Goal: Task Accomplishment & Management: Use online tool/utility

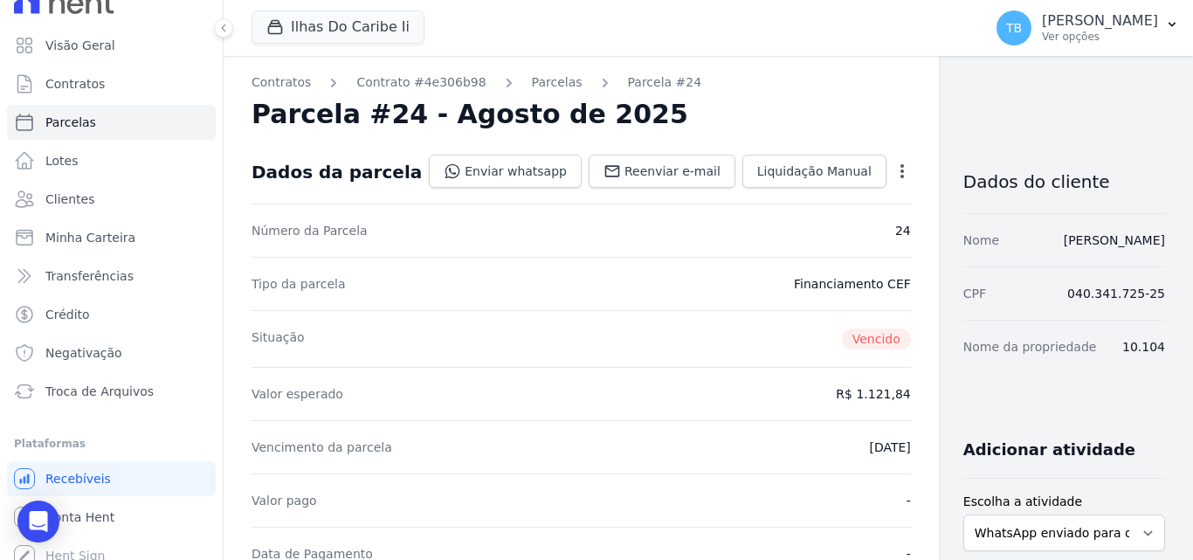
scroll to position [38, 0]
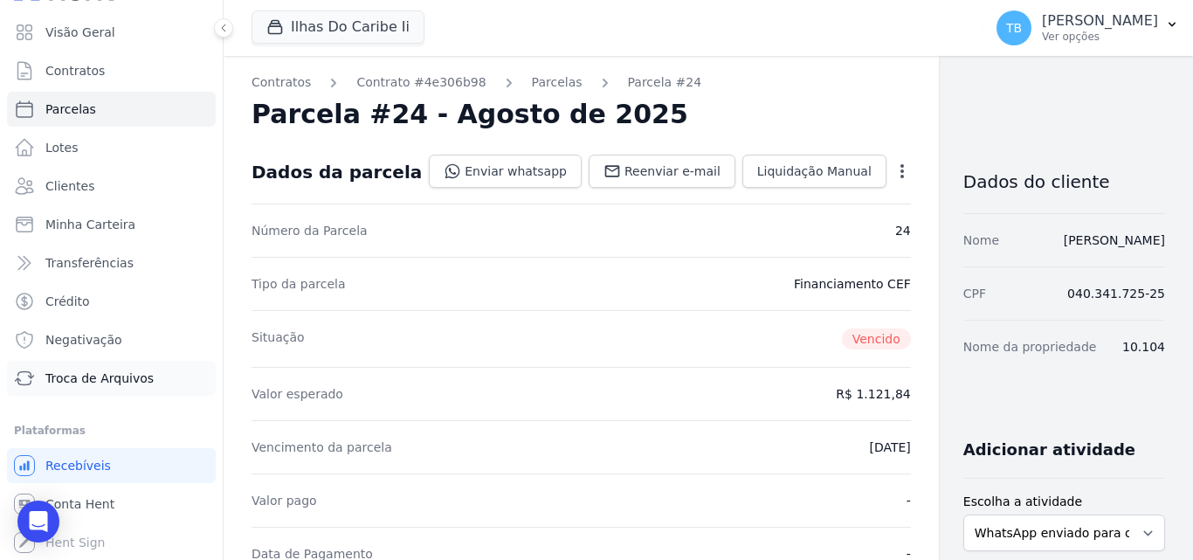
click at [93, 377] on span "Troca de Arquivos" at bounding box center [99, 378] width 108 height 17
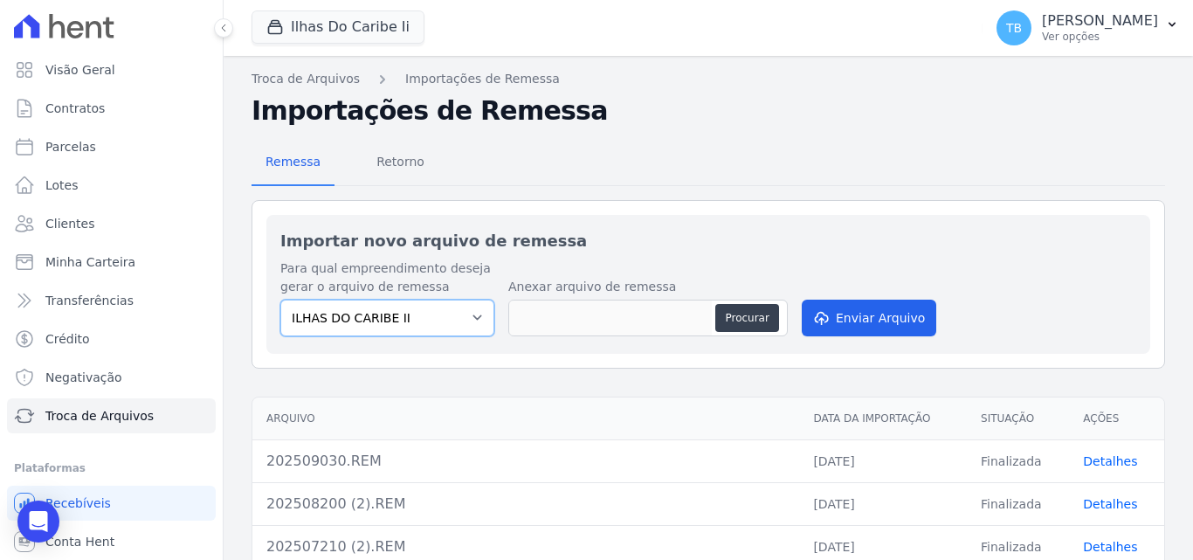
click at [352, 323] on select "ILHAS DO CARIBE II" at bounding box center [387, 318] width 214 height 37
click at [349, 30] on button "Ilhas Do Caribe Ii" at bounding box center [338, 26] width 173 height 33
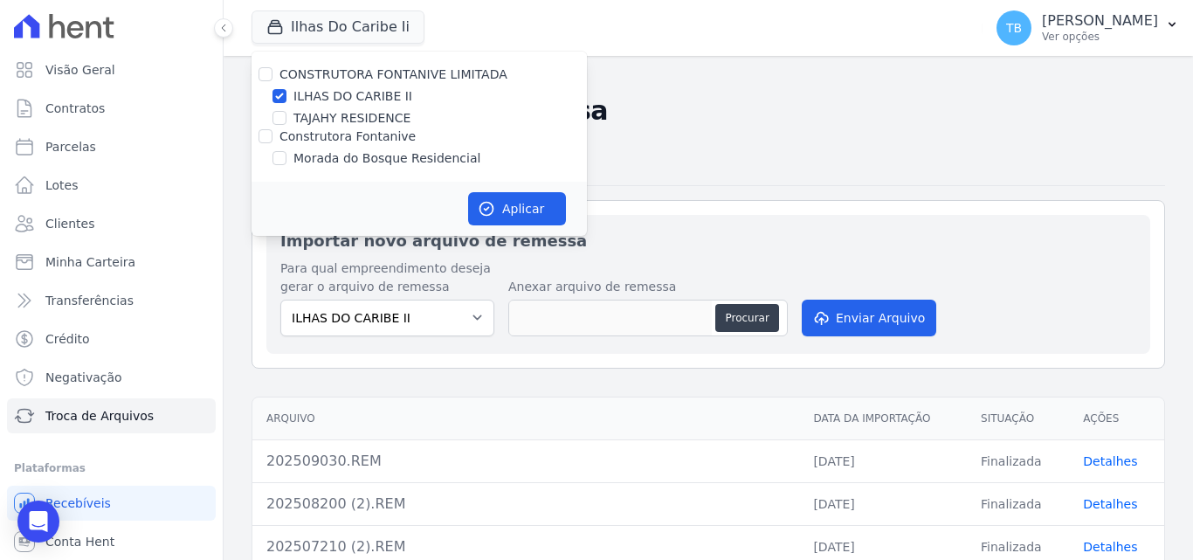
click at [349, 109] on label "TAJAHY RESIDENCE" at bounding box center [352, 118] width 117 height 18
click at [287, 111] on input "TAJAHY RESIDENCE" at bounding box center [280, 118] width 14 height 14
checkbox input "true"
click at [353, 90] on label "ILHAS DO CARIBE II" at bounding box center [353, 96] width 119 height 18
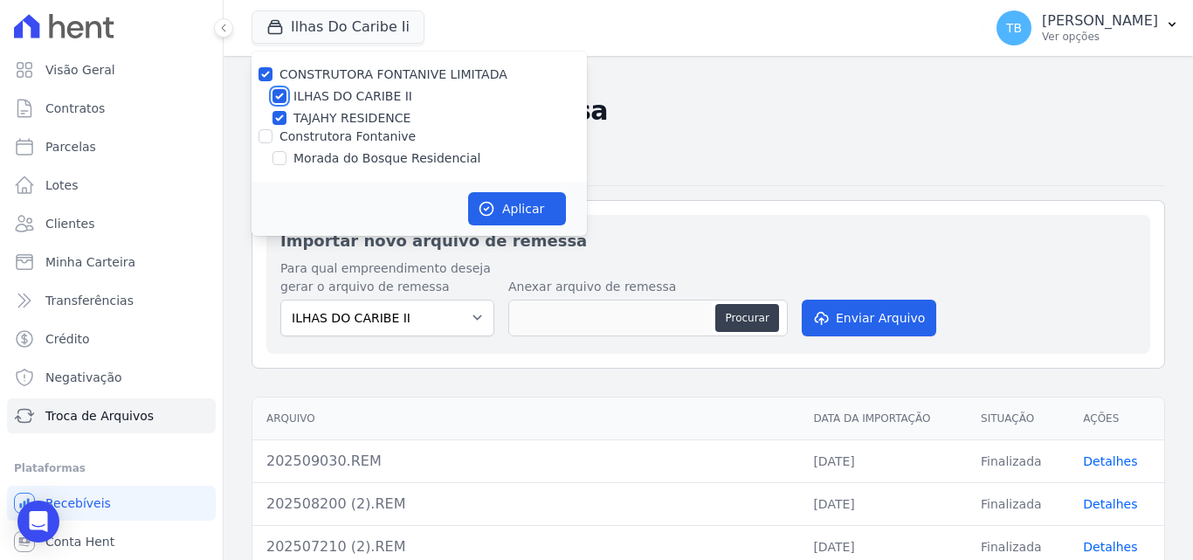
click at [287, 90] on input "ILHAS DO CARIBE II" at bounding box center [280, 96] width 14 height 14
checkbox input "false"
click at [486, 213] on icon "button" at bounding box center [486, 208] width 17 height 17
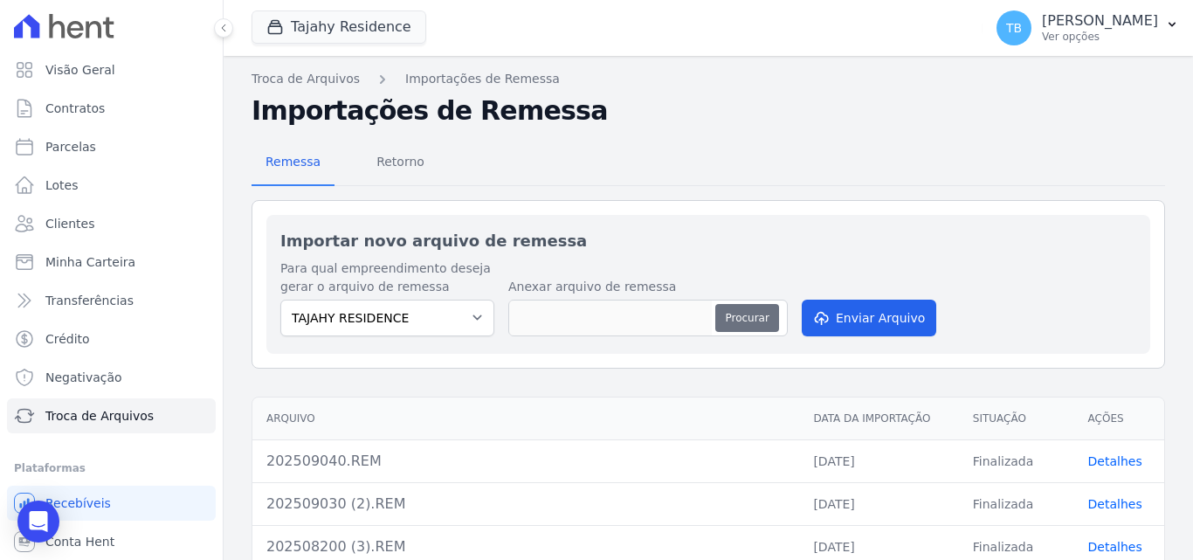
click at [729, 316] on button "Procurar" at bounding box center [746, 318] width 63 height 28
type input "202509090.REM"
click at [879, 315] on button "Enviar Arquivo" at bounding box center [869, 318] width 135 height 37
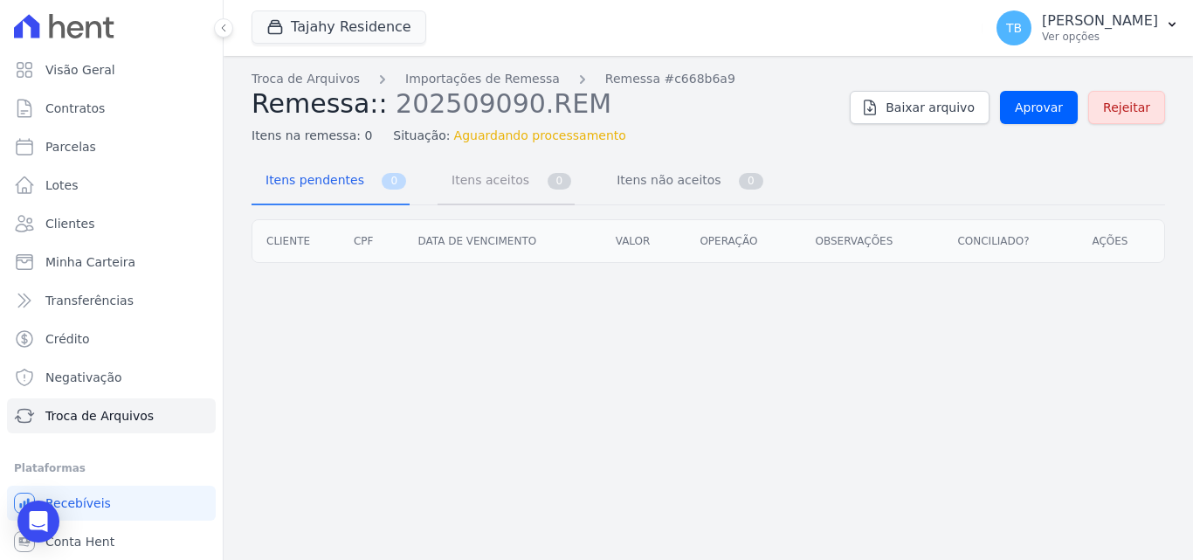
click at [467, 183] on span "Itens aceitos" at bounding box center [487, 179] width 92 height 35
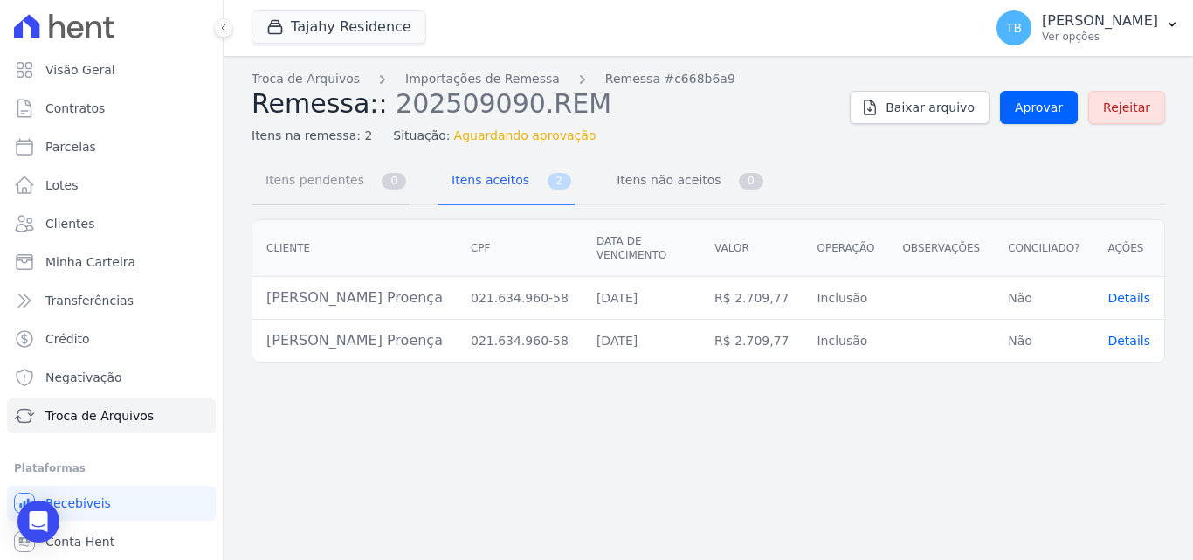
click at [342, 179] on span "Itens pendentes" at bounding box center [311, 179] width 113 height 35
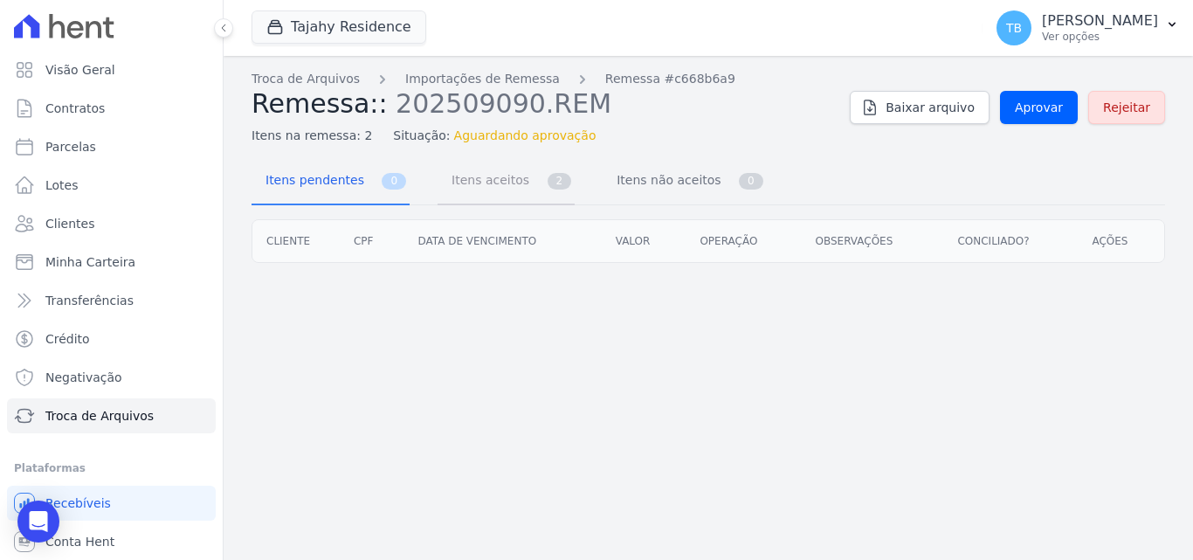
click at [489, 174] on span "Itens aceitos" at bounding box center [487, 179] width 92 height 35
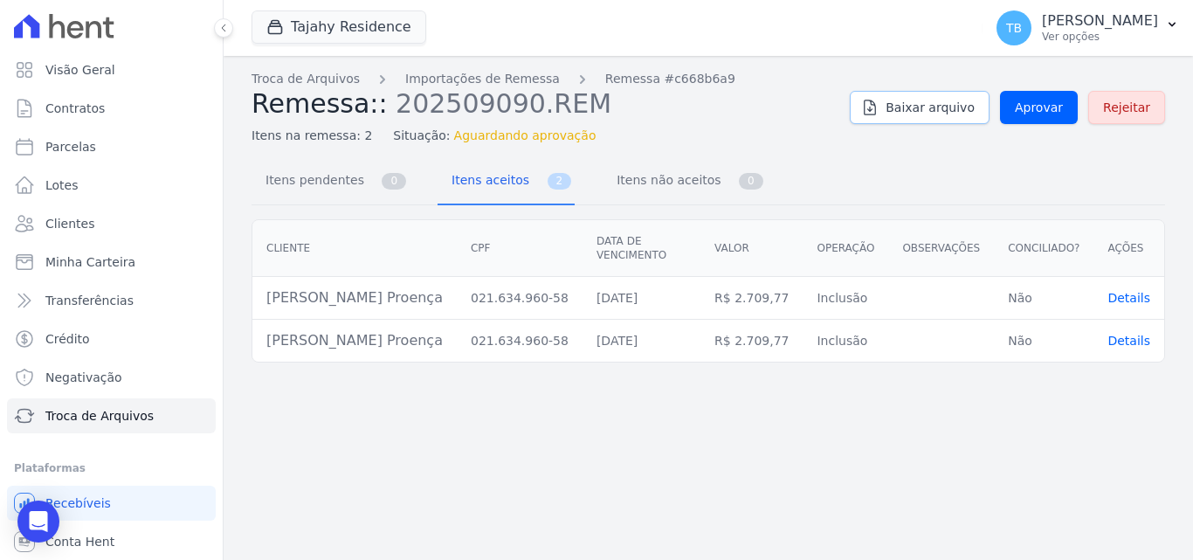
click at [965, 107] on span "Baixar arquivo" at bounding box center [930, 107] width 89 height 17
click at [293, 181] on span "Itens pendentes" at bounding box center [311, 179] width 113 height 35
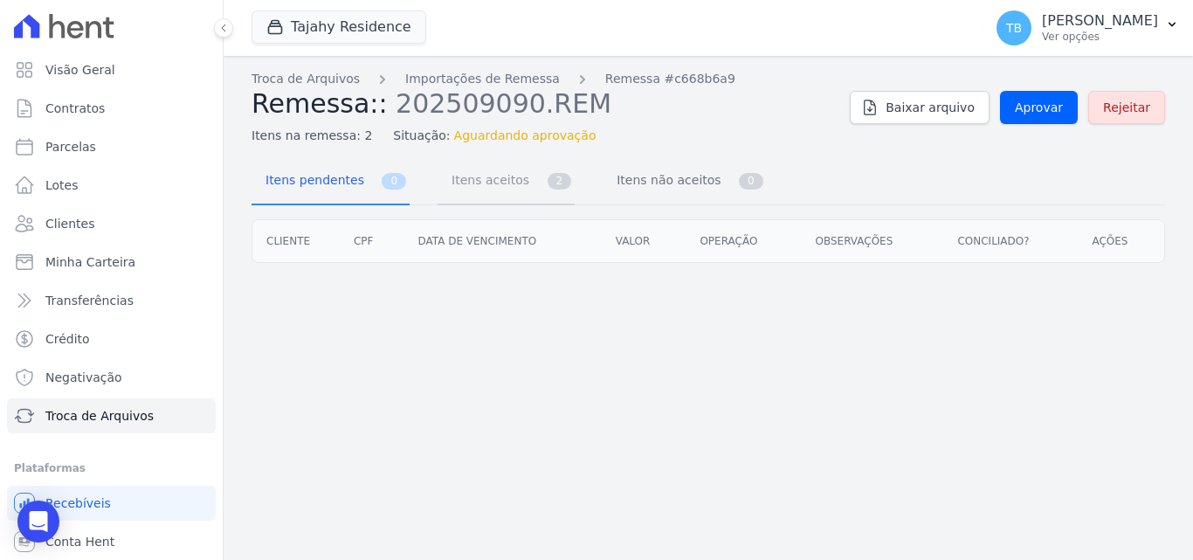
click at [488, 177] on span "Itens aceitos" at bounding box center [487, 179] width 92 height 35
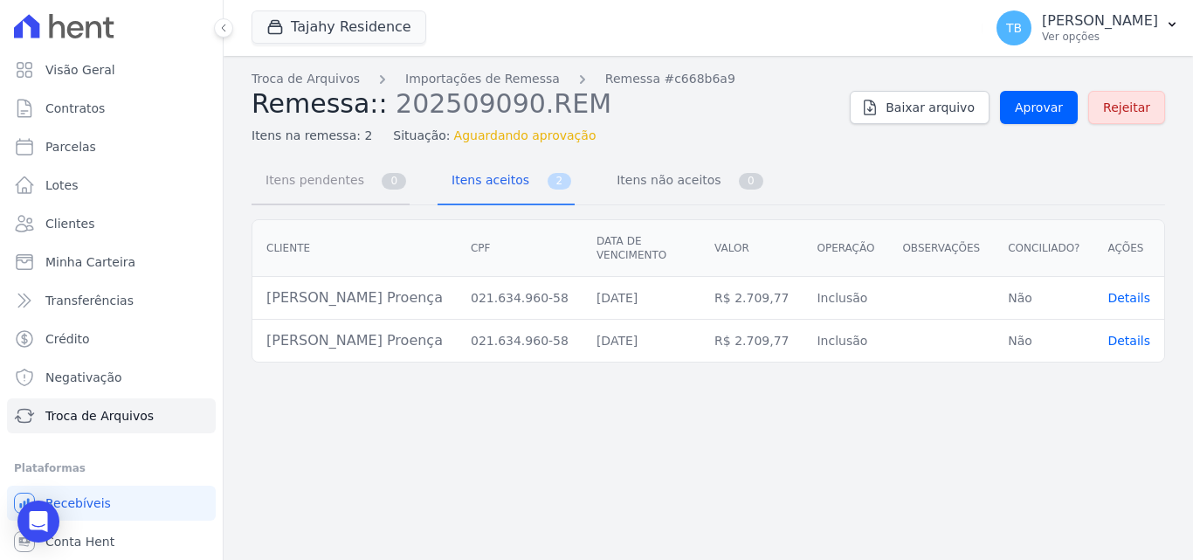
click at [285, 168] on span "Itens pendentes" at bounding box center [311, 179] width 113 height 35
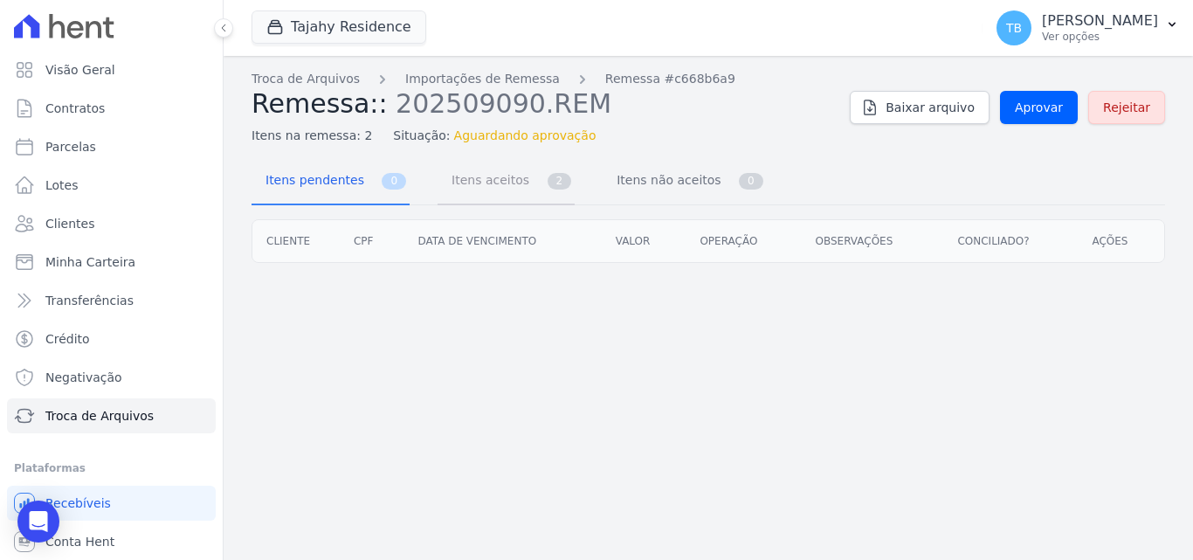
click at [485, 169] on span "Itens aceitos" at bounding box center [487, 179] width 92 height 35
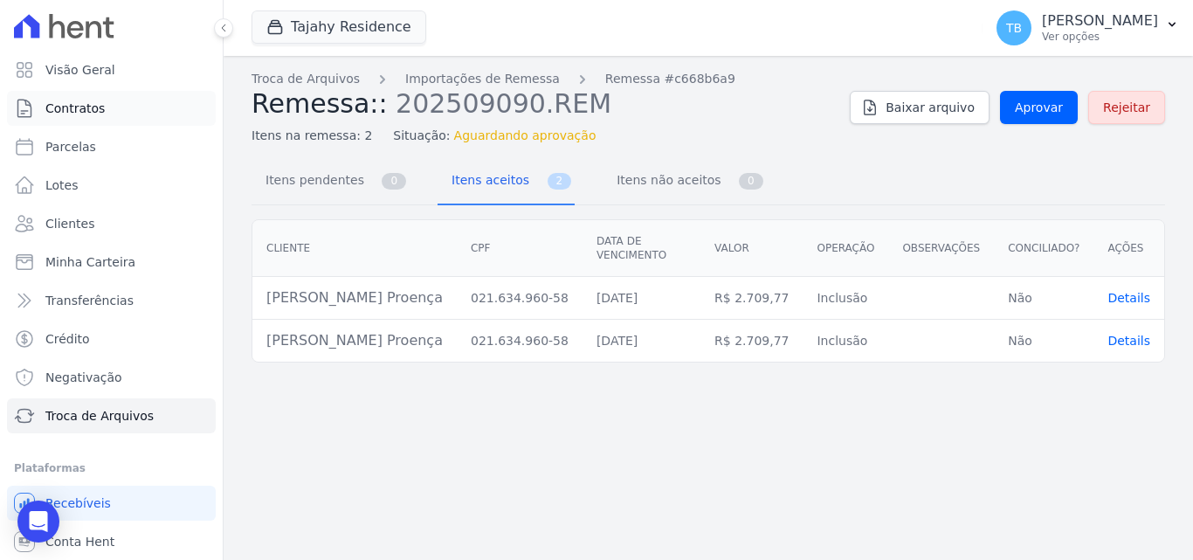
click at [108, 105] on link "Contratos" at bounding box center [111, 108] width 209 height 35
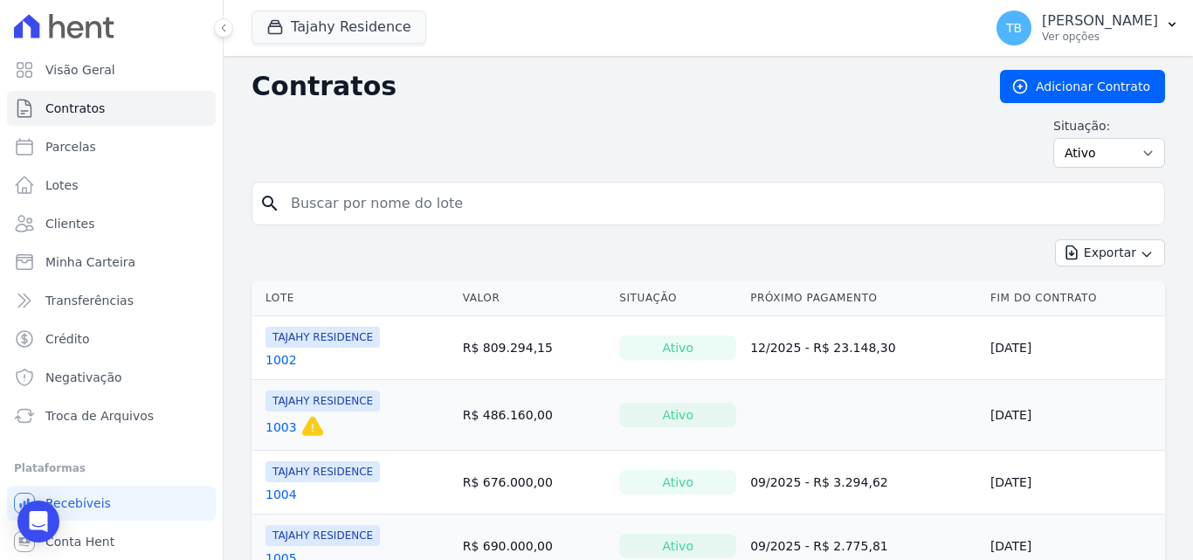
click at [339, 206] on input "search" at bounding box center [718, 203] width 877 height 35
type input "1904"
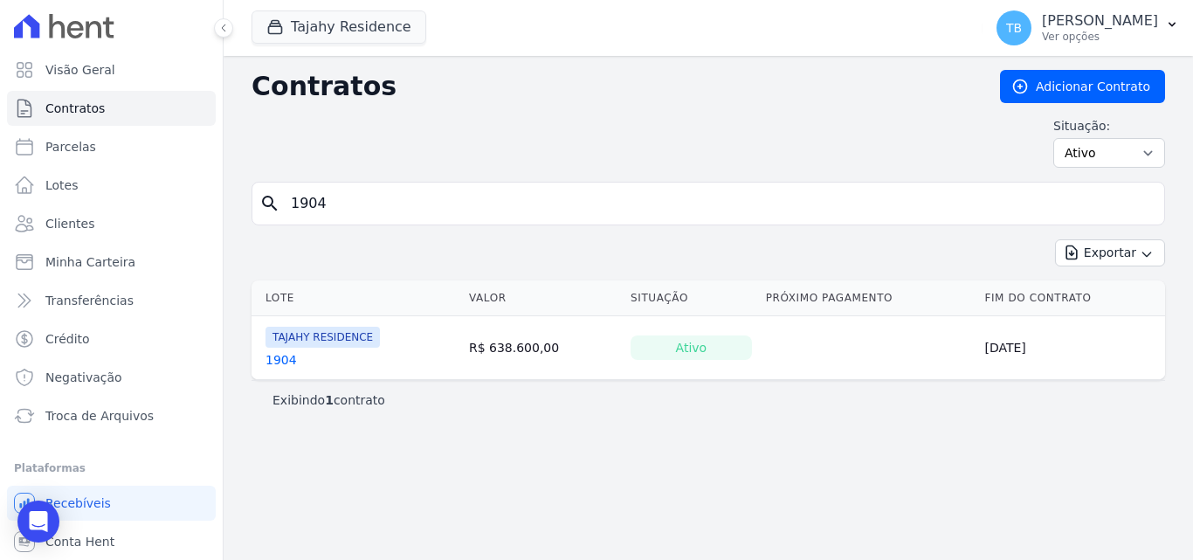
click at [279, 357] on link "1904" at bounding box center [281, 359] width 31 height 17
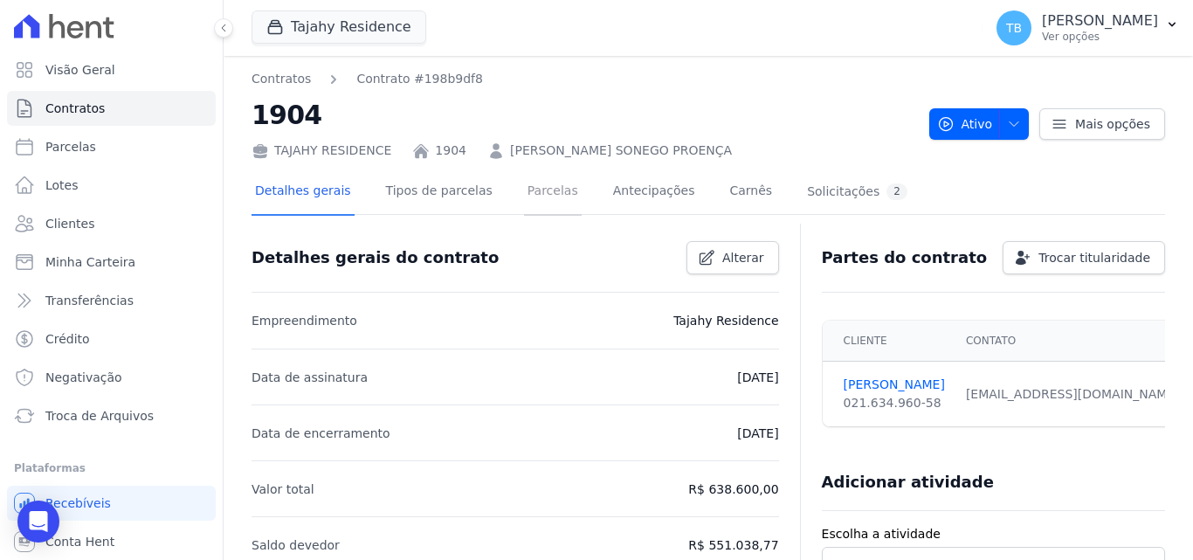
click at [542, 188] on link "Parcelas" at bounding box center [553, 192] width 58 height 46
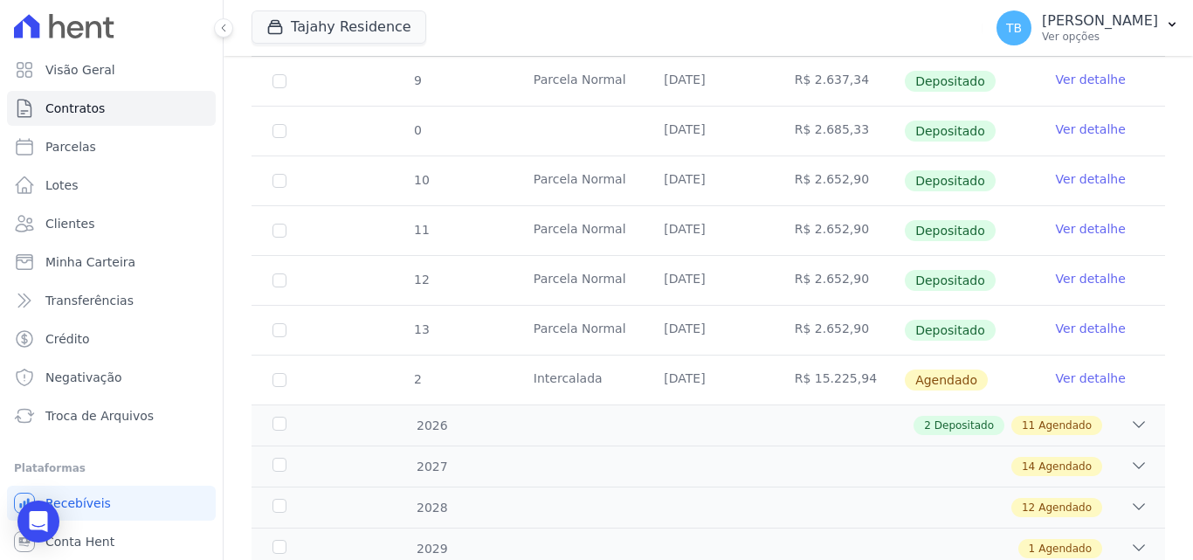
scroll to position [833, 0]
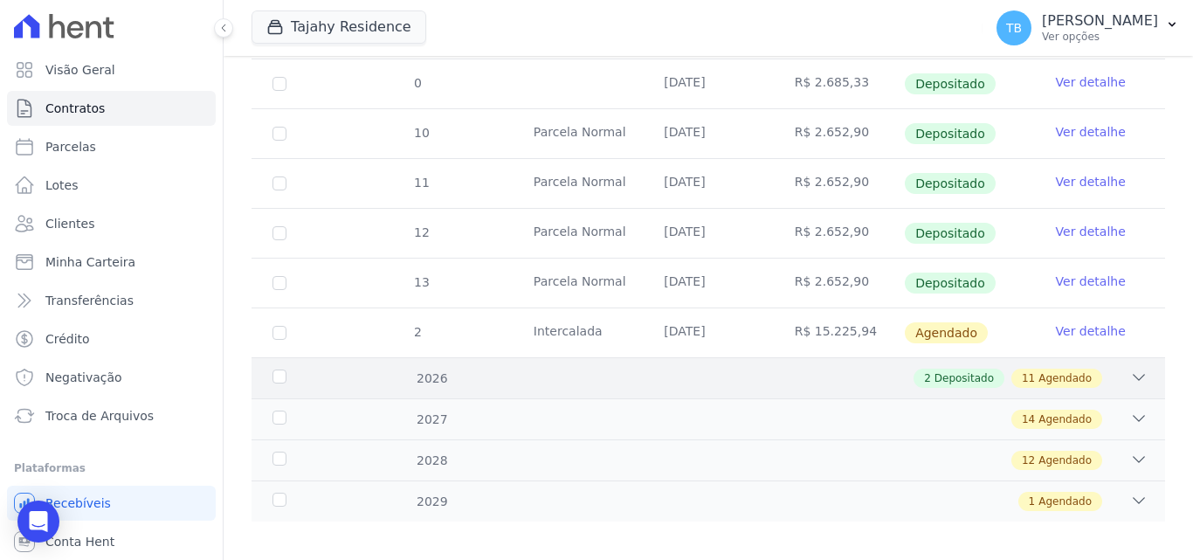
click at [488, 369] on div "2 Depositado 11 Agendado" at bounding box center [753, 378] width 790 height 19
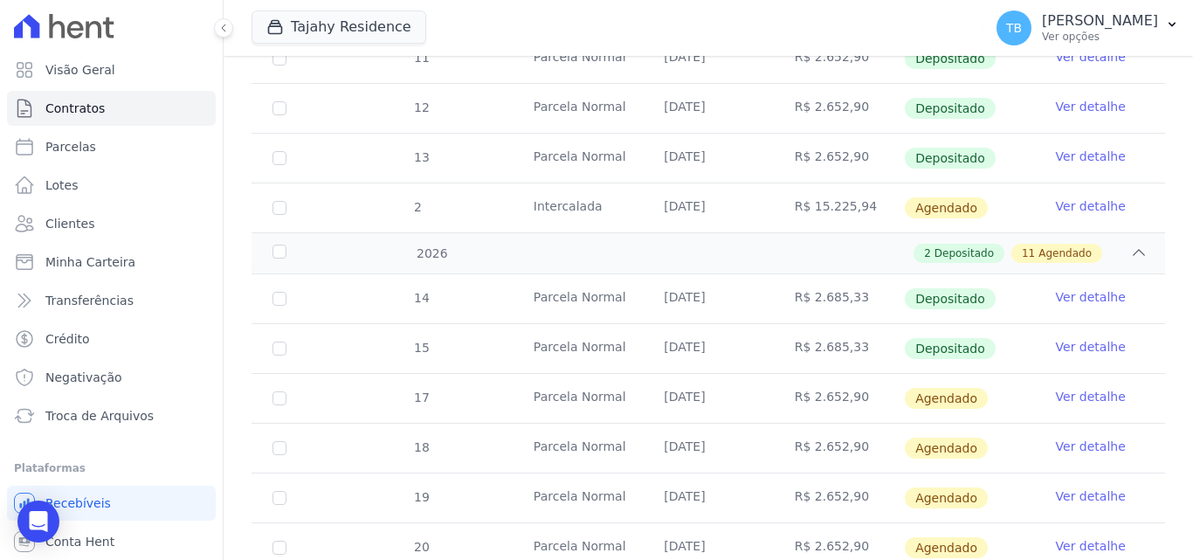
scroll to position [1096, 0]
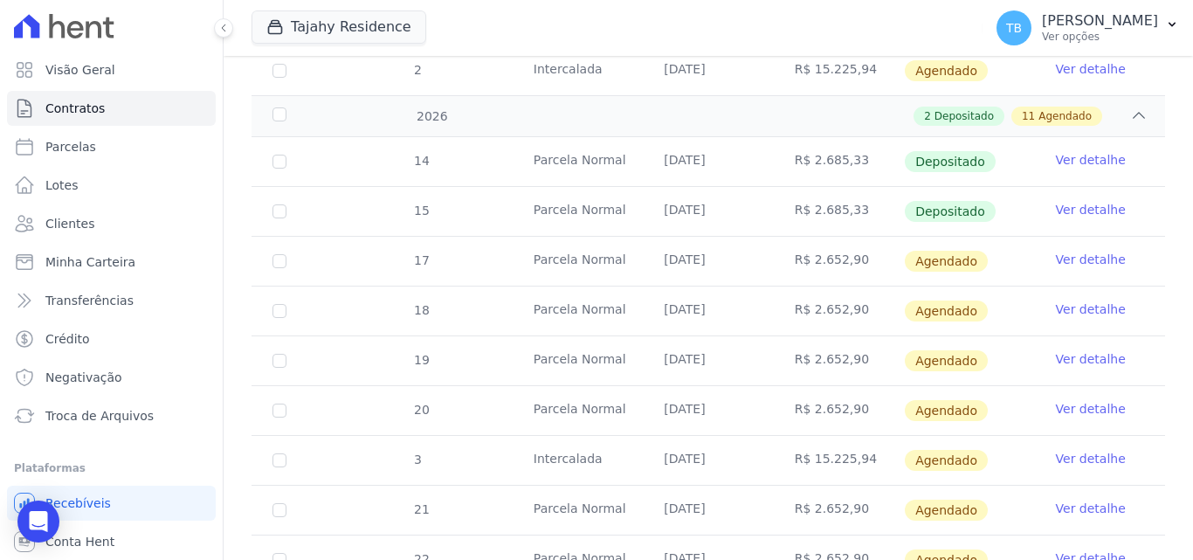
click at [1067, 251] on link "Ver detalhe" at bounding box center [1091, 259] width 70 height 17
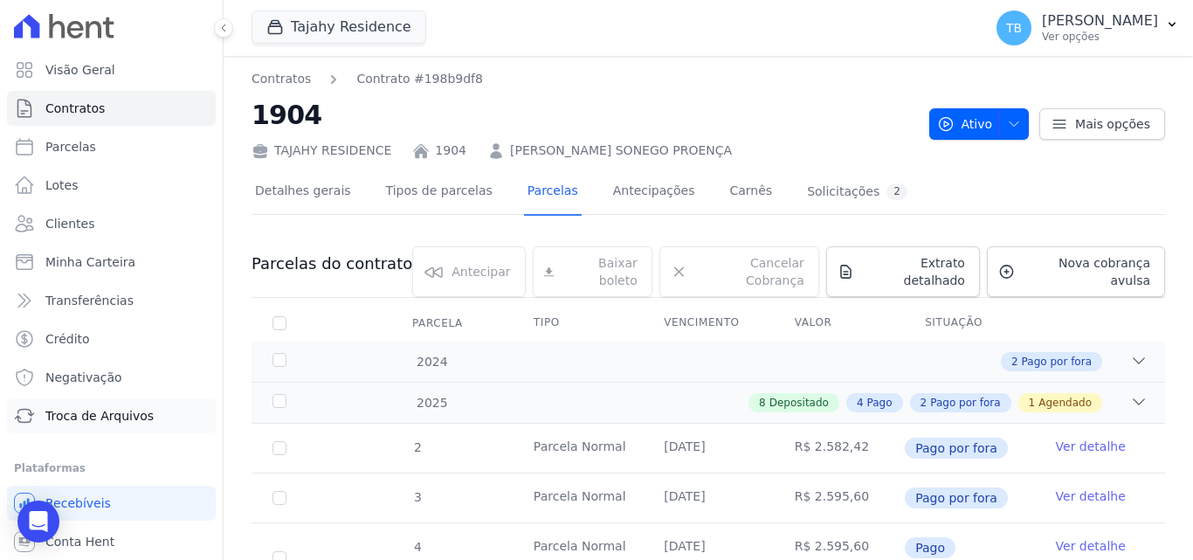
click at [91, 411] on span "Troca de Arquivos" at bounding box center [99, 415] width 108 height 17
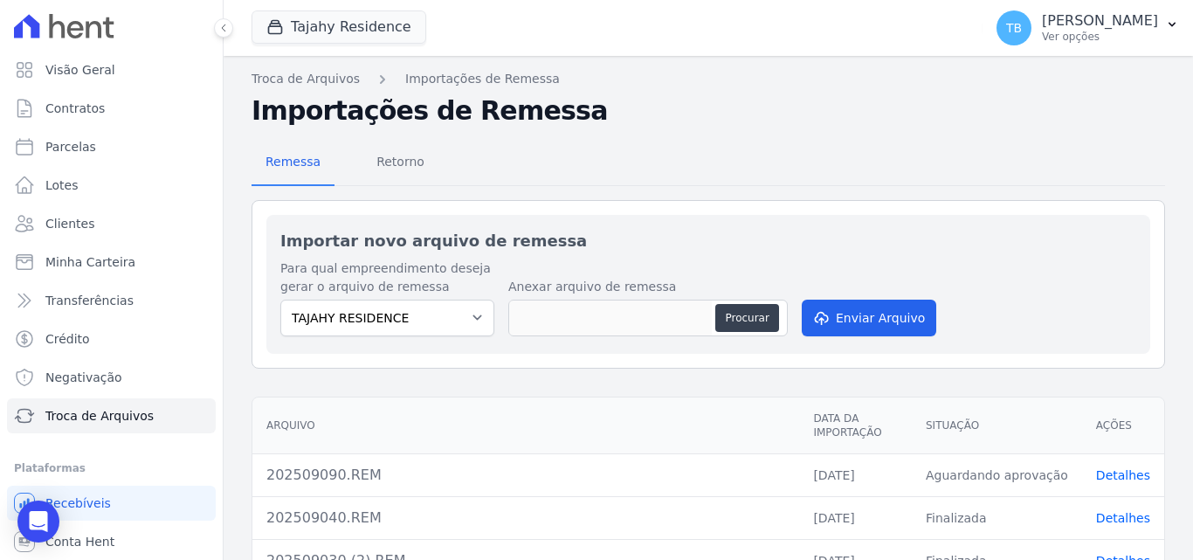
scroll to position [262, 0]
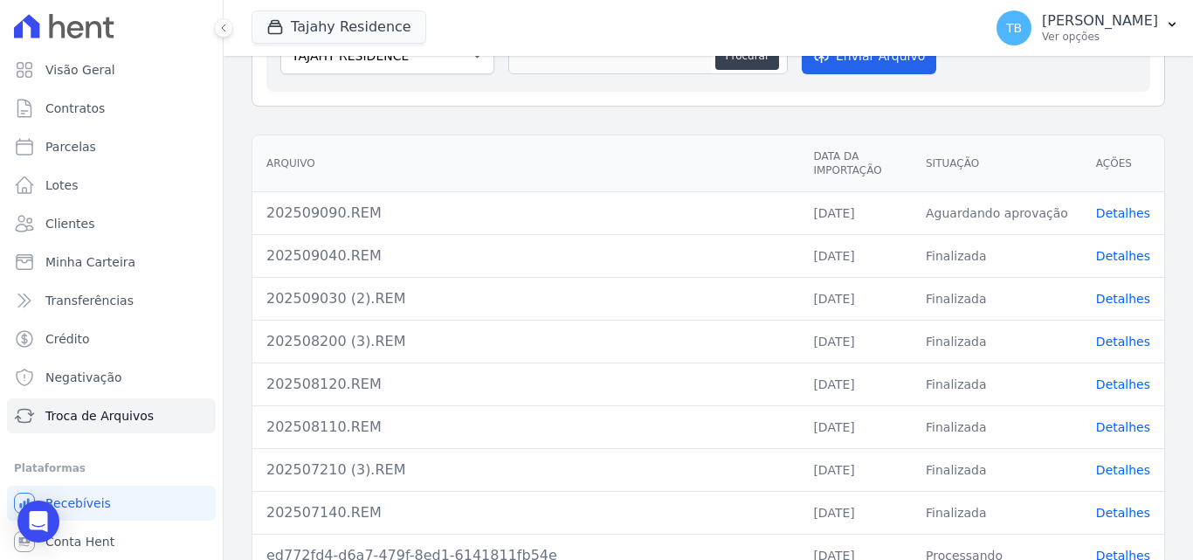
click at [1121, 209] on link "Detalhes" at bounding box center [1123, 213] width 54 height 14
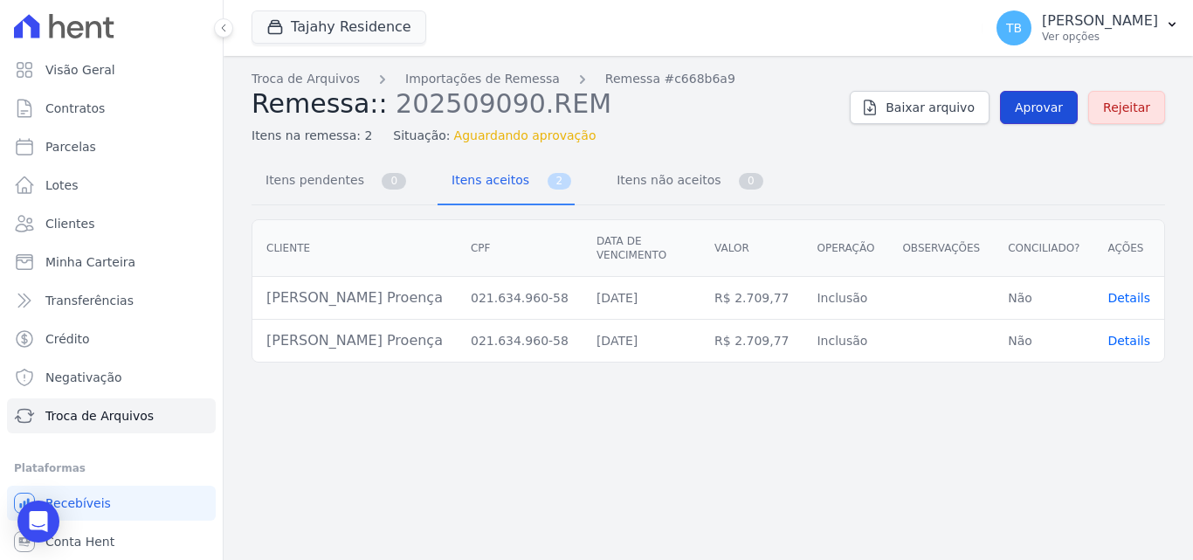
click at [1040, 101] on span "Aprovar" at bounding box center [1039, 107] width 48 height 17
click at [99, 104] on span "Contratos" at bounding box center [74, 108] width 59 height 17
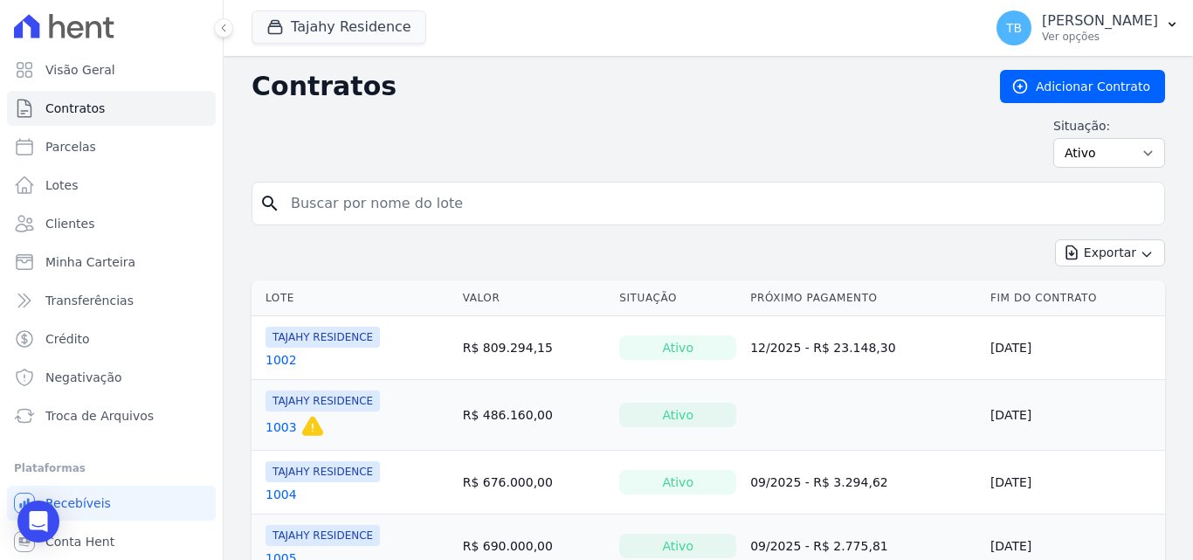
click at [377, 200] on input "search" at bounding box center [718, 203] width 877 height 35
type input "1904"
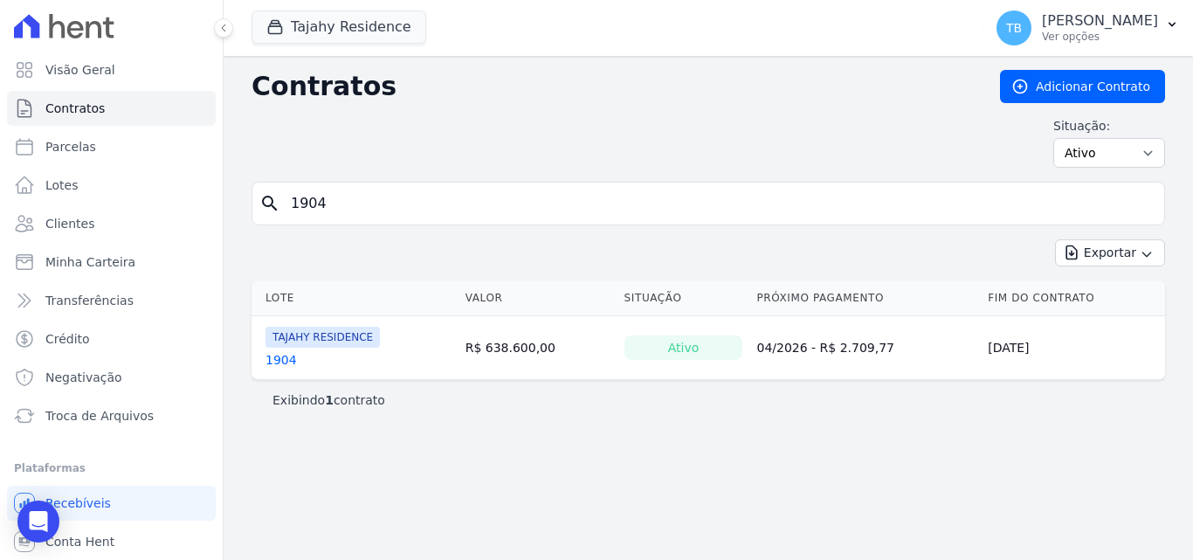
click at [283, 355] on link "1904" at bounding box center [281, 359] width 31 height 17
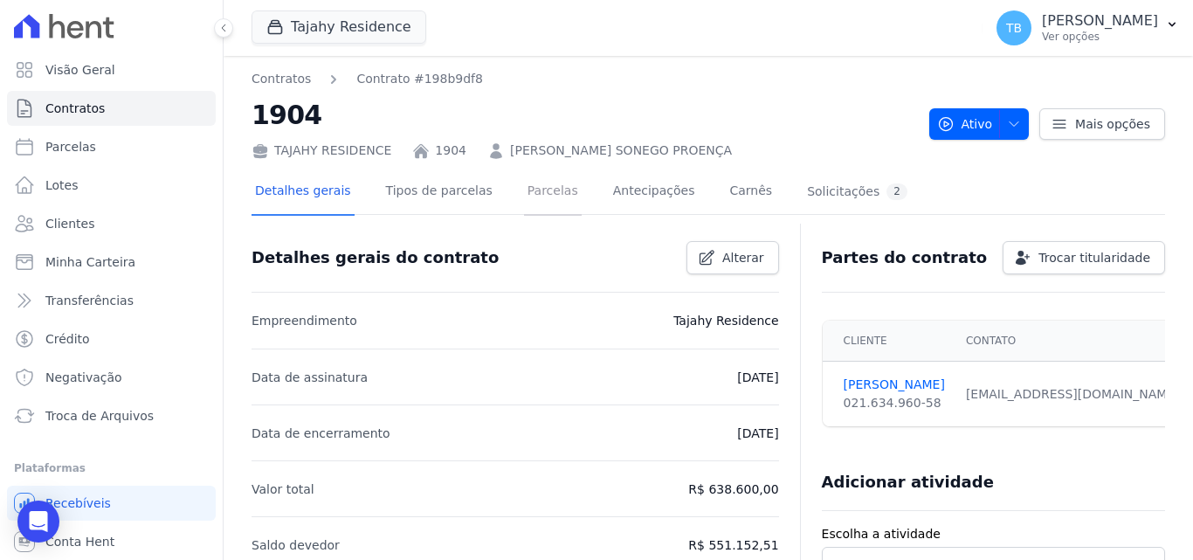
click at [550, 195] on link "Parcelas" at bounding box center [553, 192] width 58 height 46
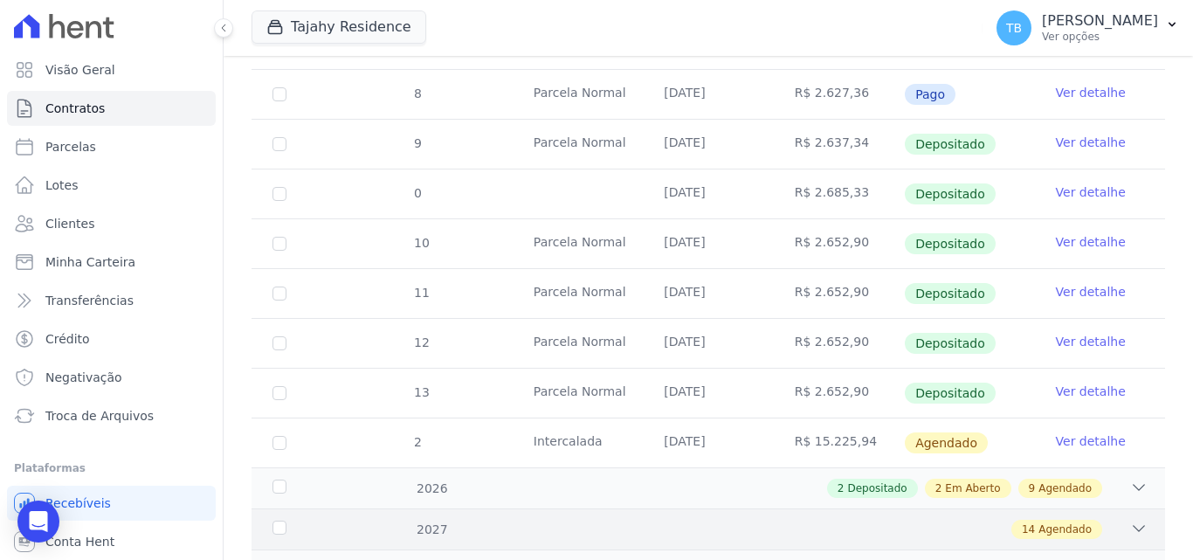
scroll to position [833, 0]
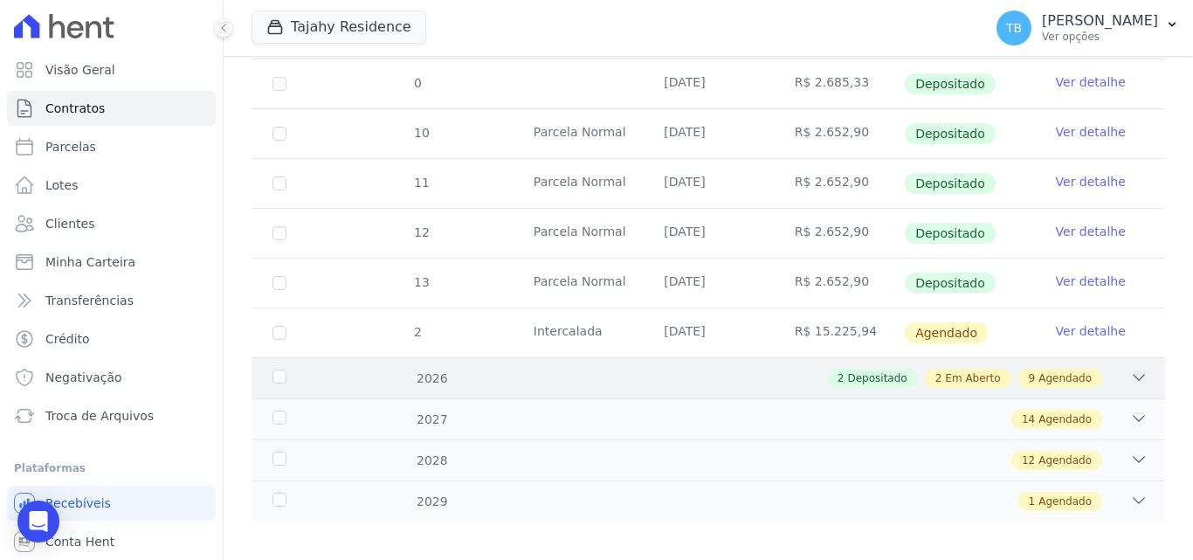
click at [475, 369] on div "2 Depositado 2 Em Aberto 9 Agendado" at bounding box center [753, 378] width 790 height 19
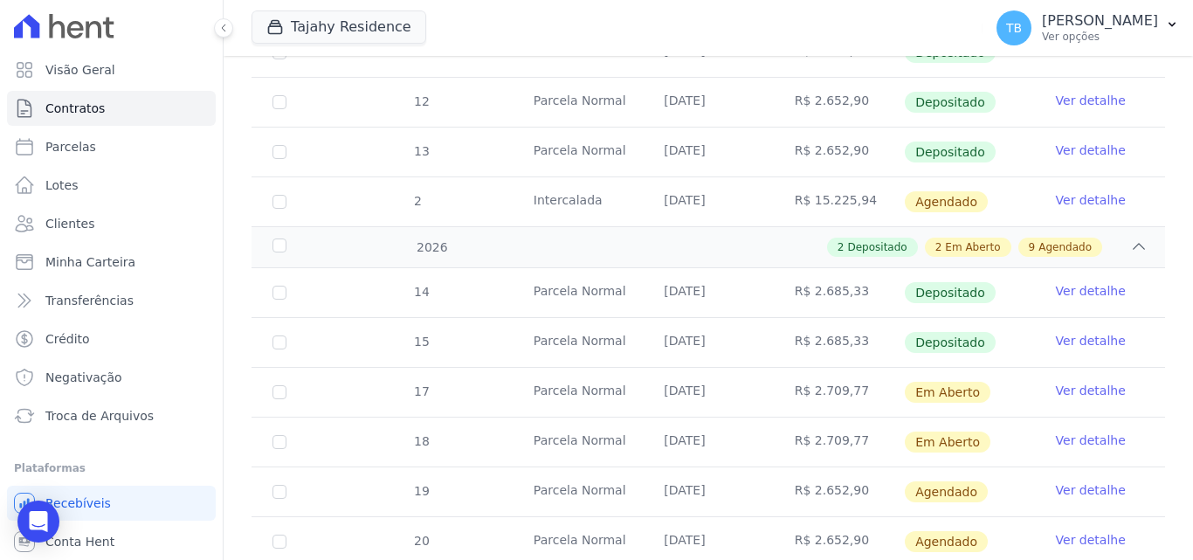
scroll to position [1096, 0]
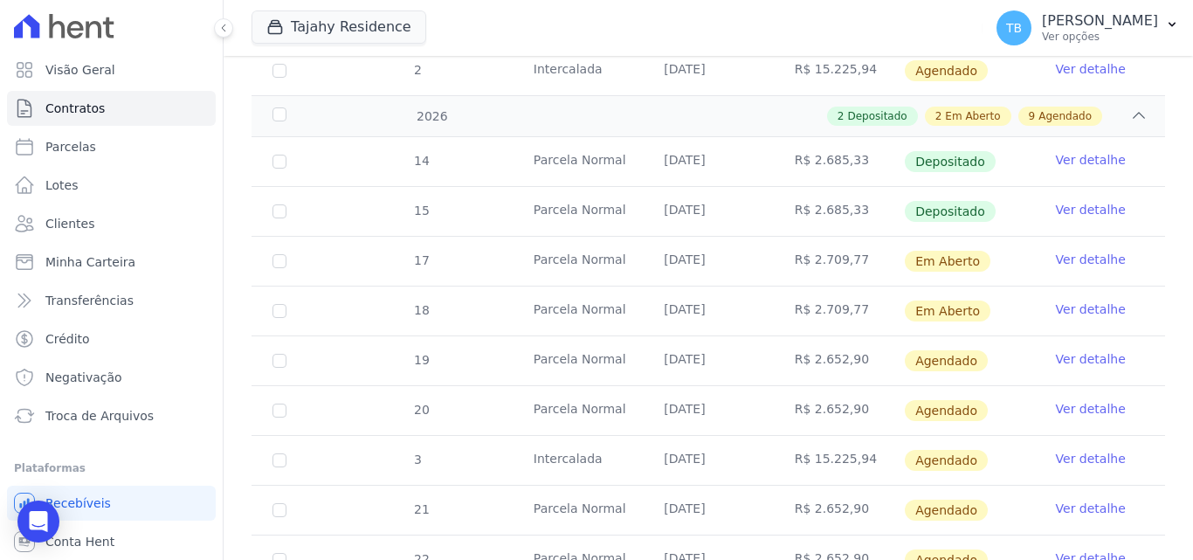
click at [1094, 251] on link "Ver detalhe" at bounding box center [1091, 259] width 70 height 17
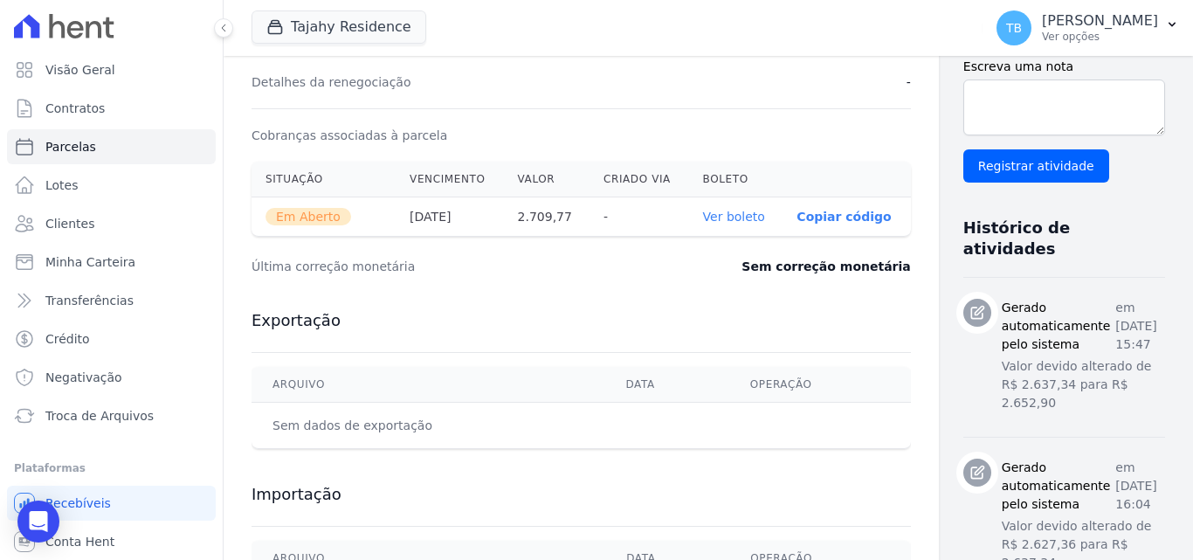
scroll to position [524, 0]
click at [703, 221] on link "Ver boleto" at bounding box center [734, 218] width 62 height 14
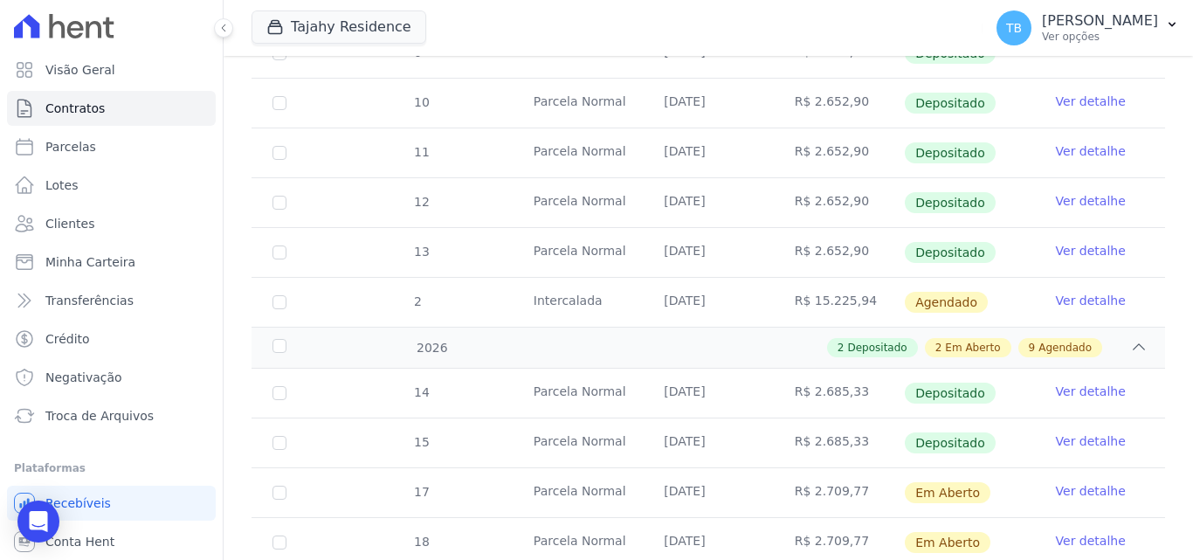
scroll to position [1048, 0]
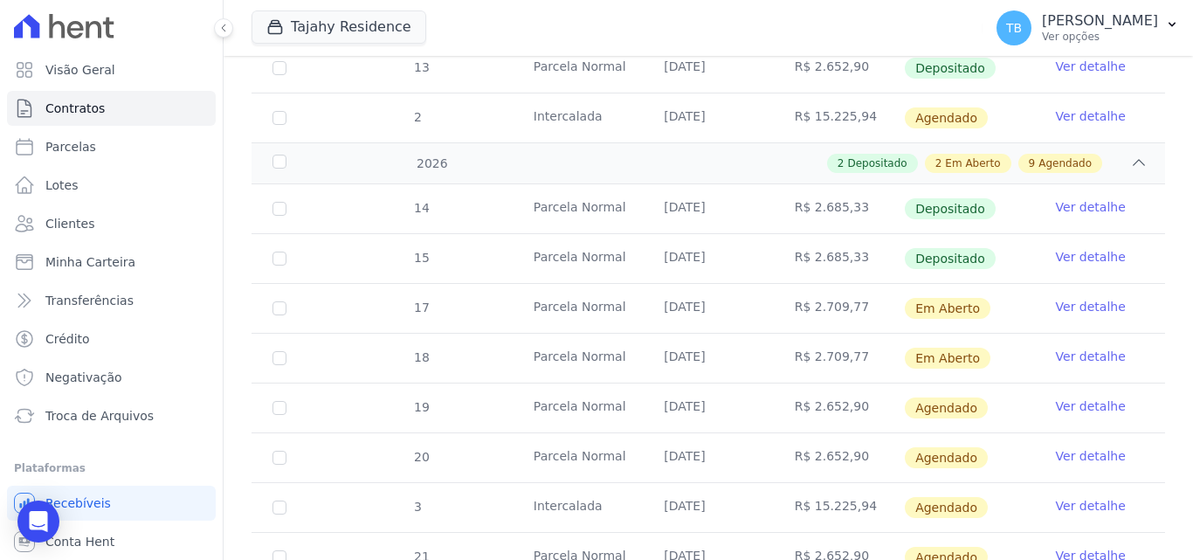
click at [1078, 248] on link "Ver detalhe" at bounding box center [1091, 256] width 70 height 17
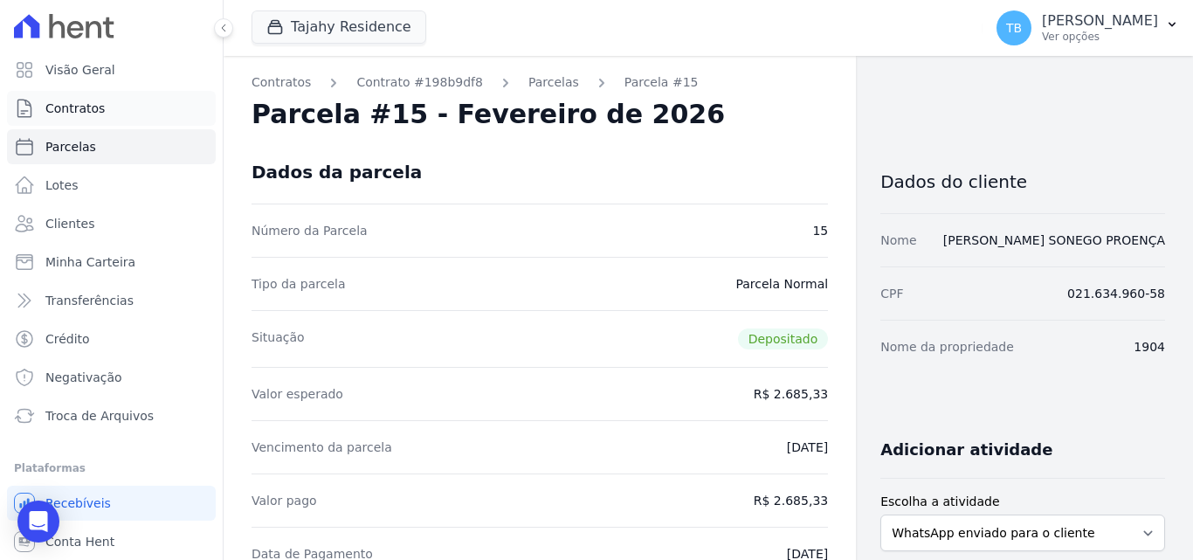
click at [100, 109] on span "Contratos" at bounding box center [74, 108] width 59 height 17
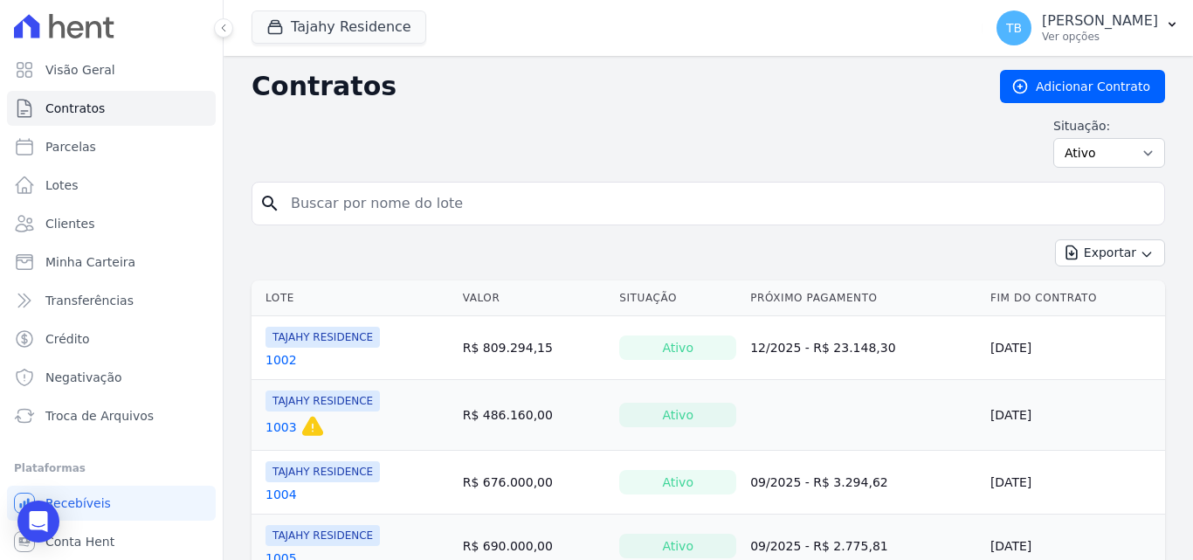
click at [361, 204] on input "search" at bounding box center [718, 203] width 877 height 35
type input "1904"
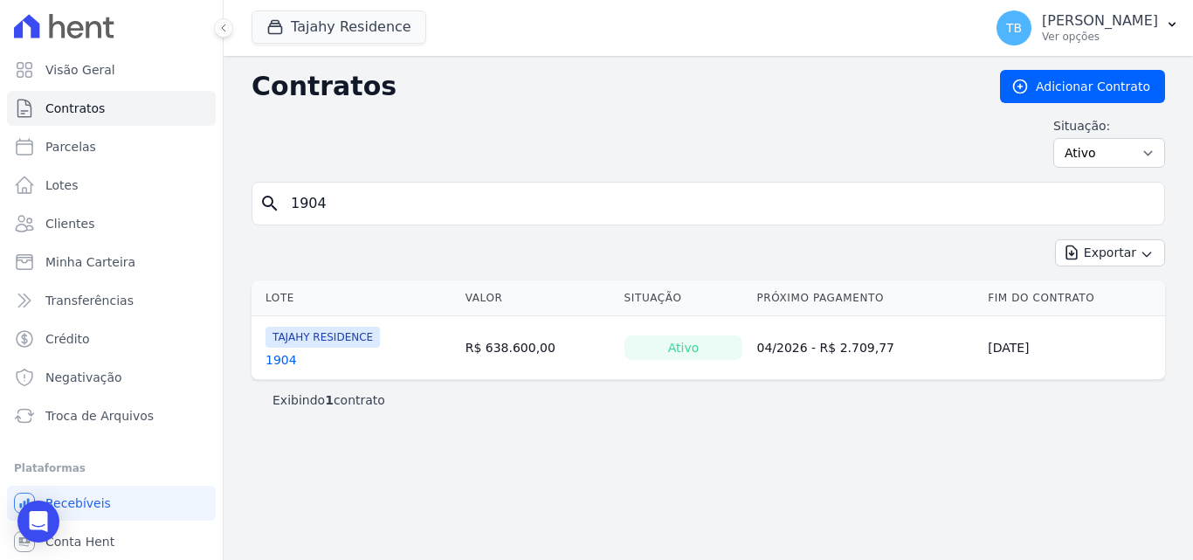
click at [286, 356] on link "1904" at bounding box center [281, 359] width 31 height 17
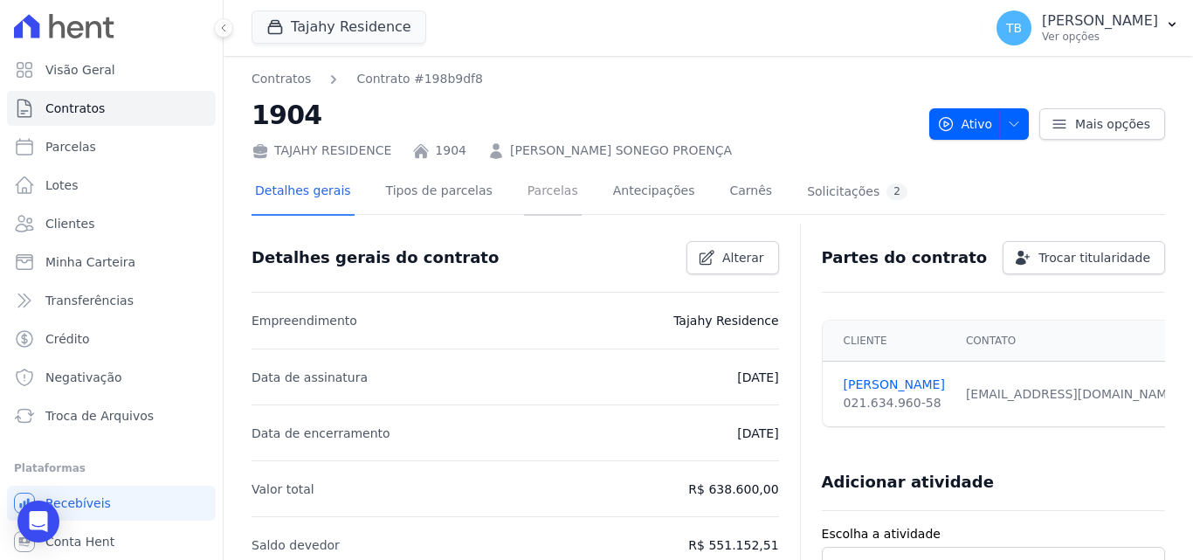
click at [532, 190] on link "Parcelas" at bounding box center [553, 192] width 58 height 46
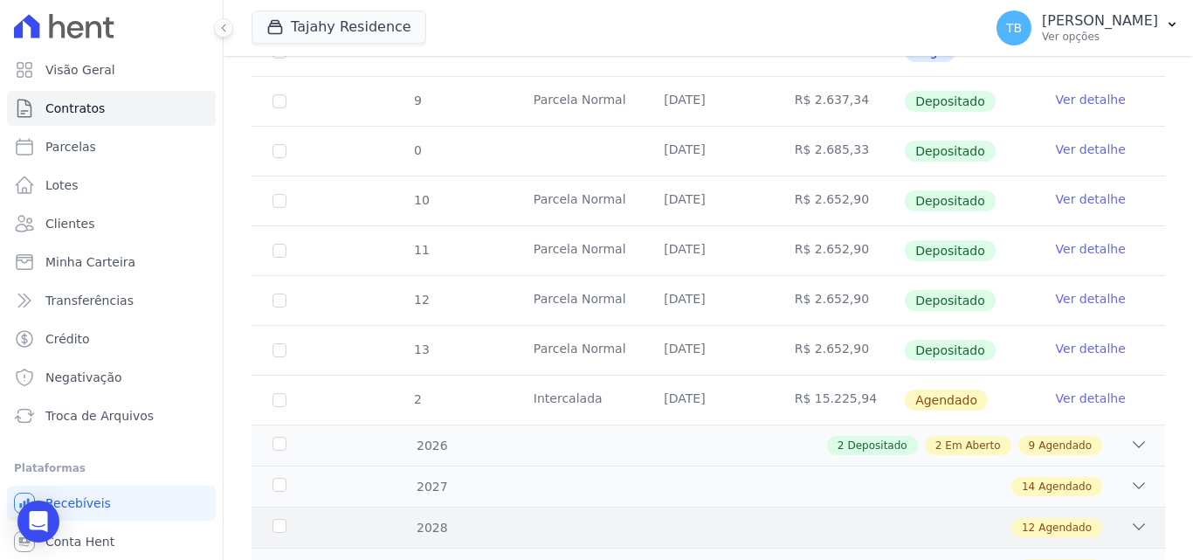
scroll to position [833, 0]
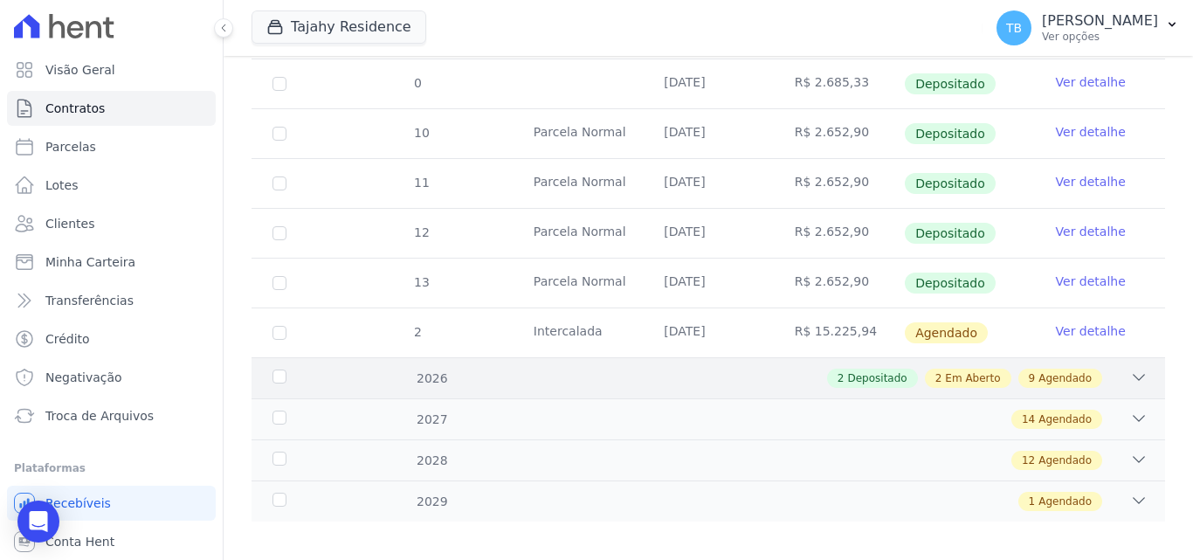
click at [570, 369] on div "2 Depositado 2 Em Aberto 9 Agendado" at bounding box center [753, 378] width 790 height 19
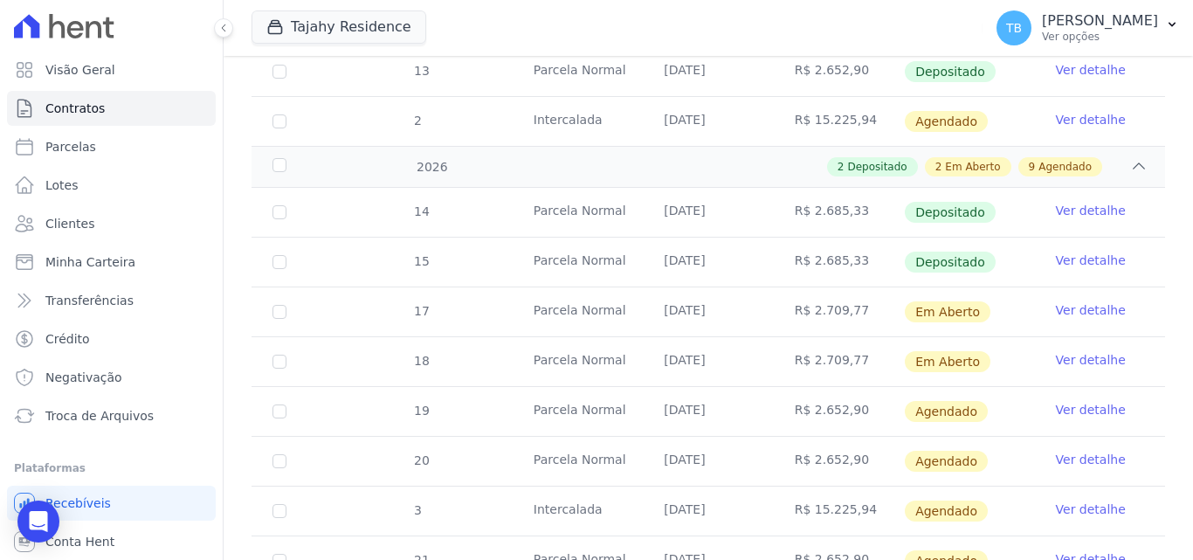
scroll to position [1044, 0]
click at [1098, 352] on link "Ver detalhe" at bounding box center [1091, 360] width 70 height 17
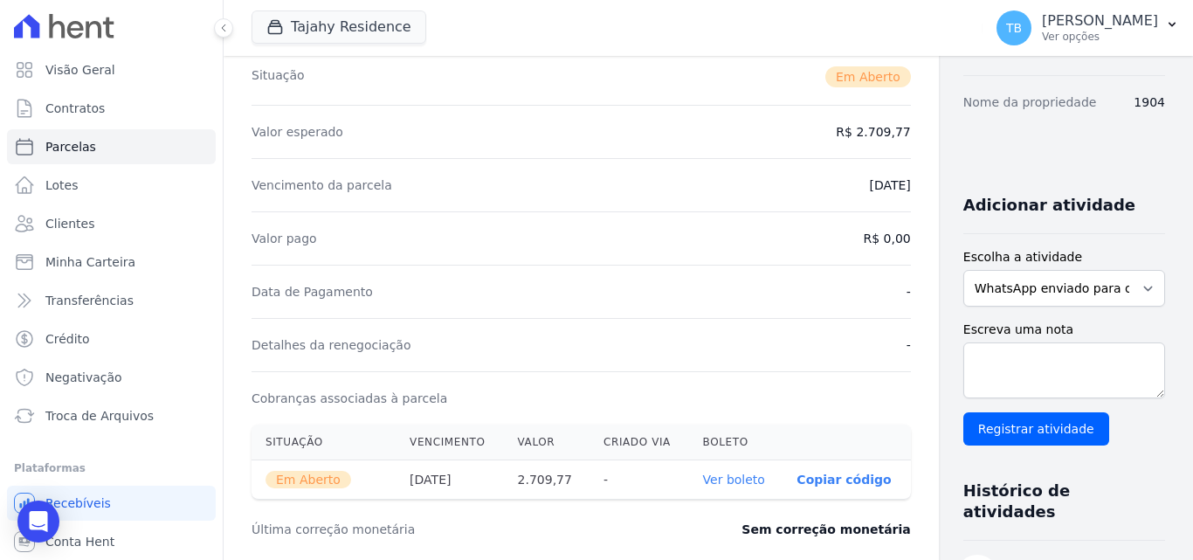
scroll to position [524, 0]
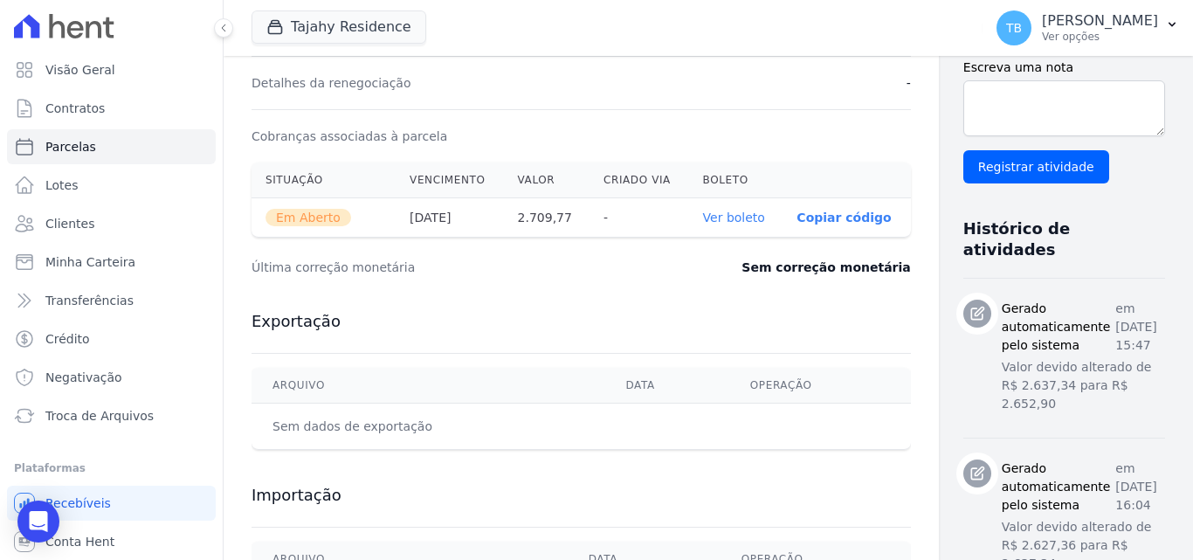
click at [703, 218] on link "Ver boleto" at bounding box center [734, 218] width 62 height 14
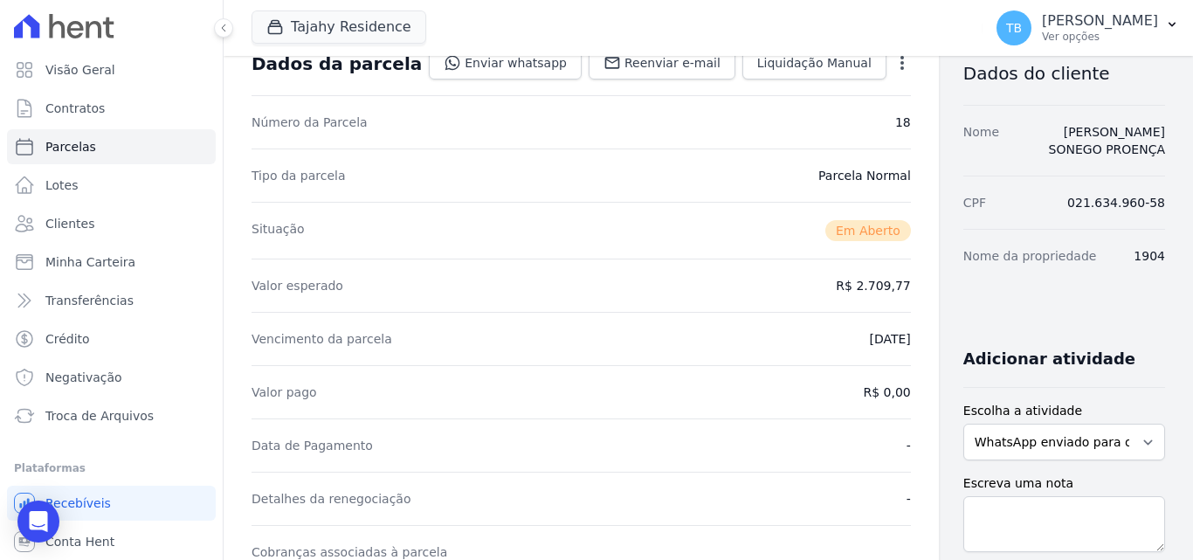
scroll to position [0, 0]
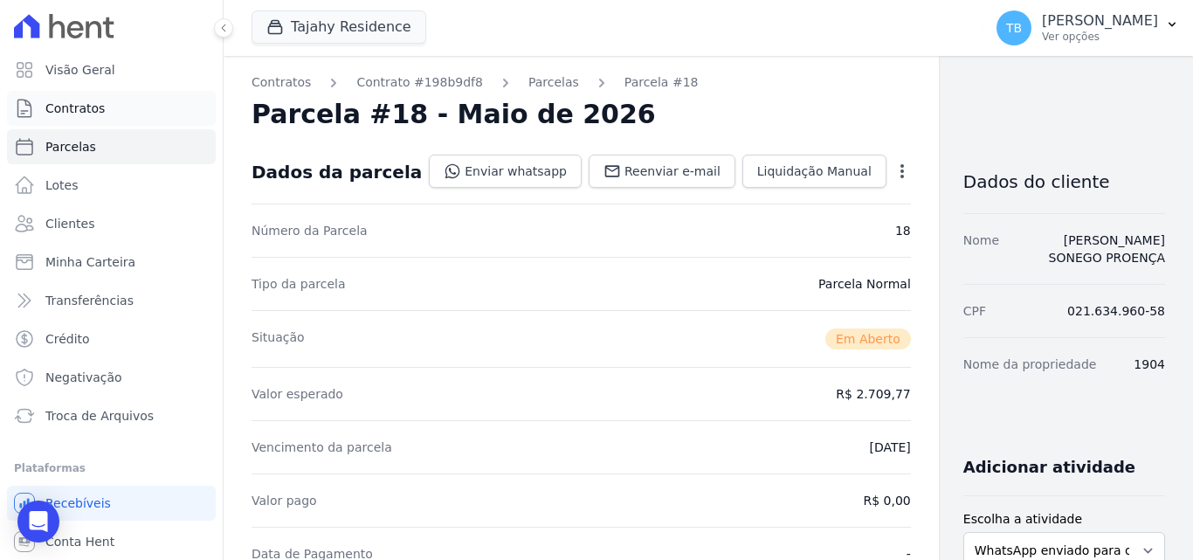
click at [105, 114] on link "Contratos" at bounding box center [111, 108] width 209 height 35
